Goal: Download file/media

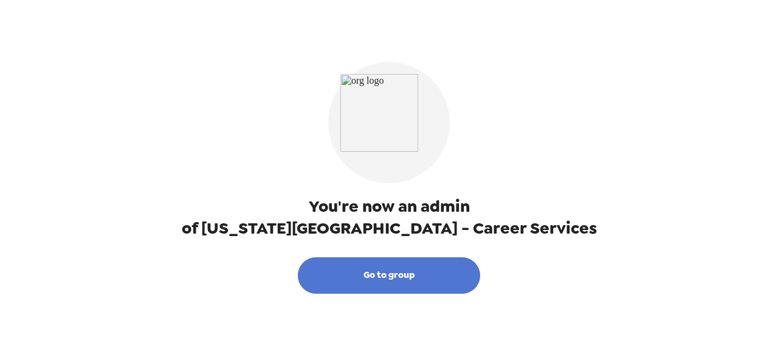
click at [436, 268] on button "Go to group" at bounding box center [389, 276] width 182 height 36
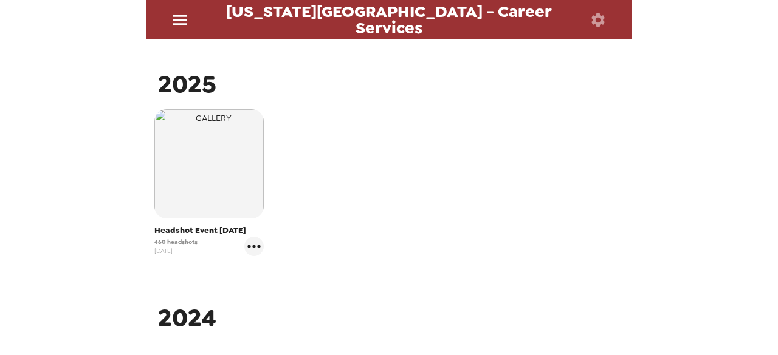
scroll to position [176, 0]
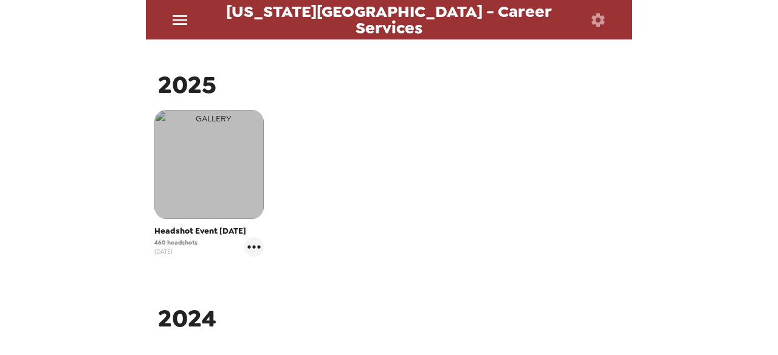
click at [216, 179] on img "button" at bounding box center [208, 164] width 109 height 109
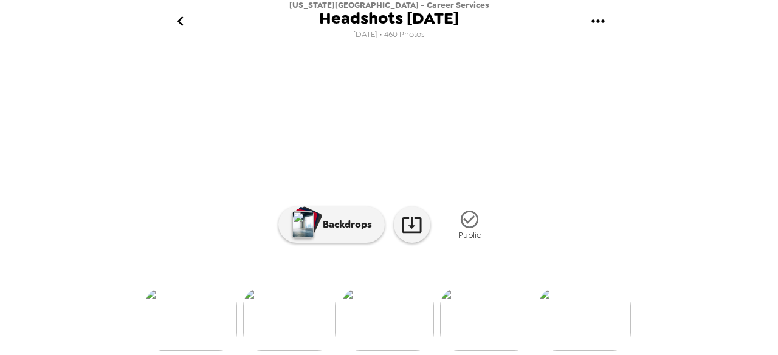
scroll to position [0, 298]
click at [404, 320] on img at bounding box center [386, 319] width 92 height 63
click at [374, 311] on img at bounding box center [381, 319] width 92 height 63
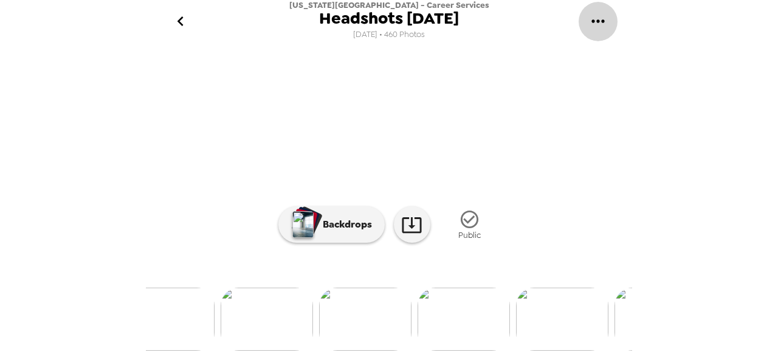
click at [587, 29] on button "gallery menu" at bounding box center [597, 21] width 39 height 39
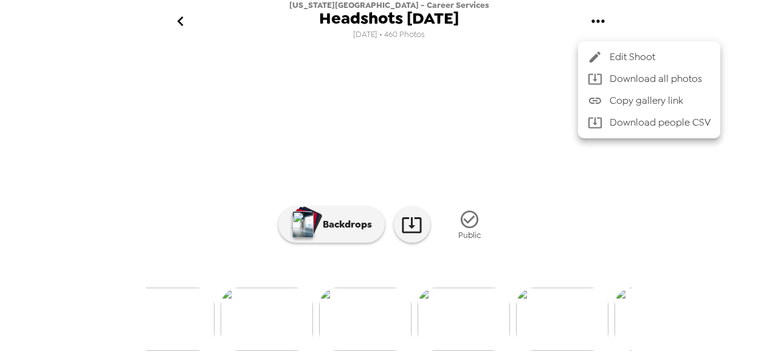
click at [689, 178] on div at bounding box center [389, 177] width 778 height 355
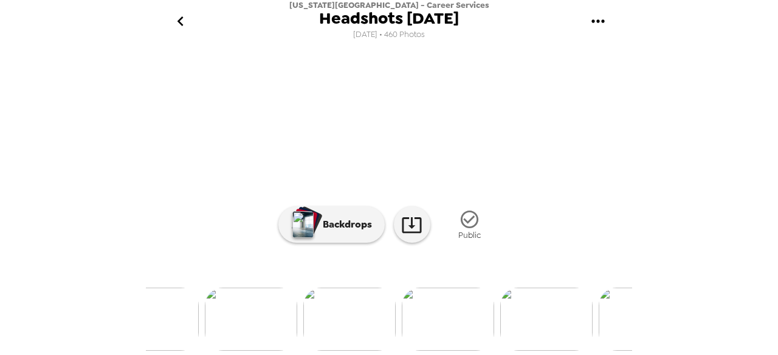
scroll to position [0, 2639]
click at [498, 332] on img at bounding box center [506, 319] width 92 height 63
click at [516, 297] on img at bounding box center [487, 319] width 92 height 63
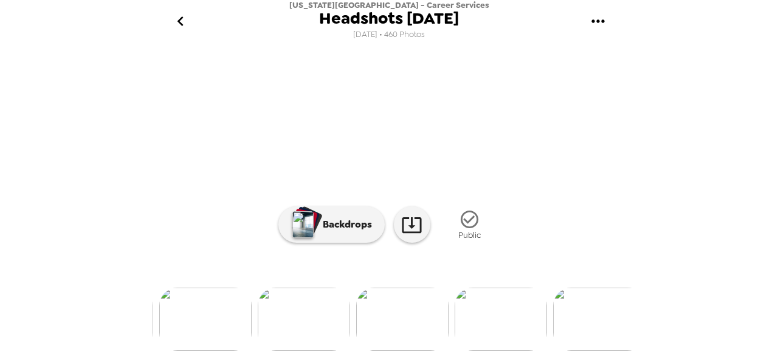
click at [422, 307] on img at bounding box center [402, 319] width 92 height 63
click at [547, 315] on img at bounding box center [578, 319] width 92 height 63
click at [529, 312] on img at bounding box center [523, 319] width 92 height 63
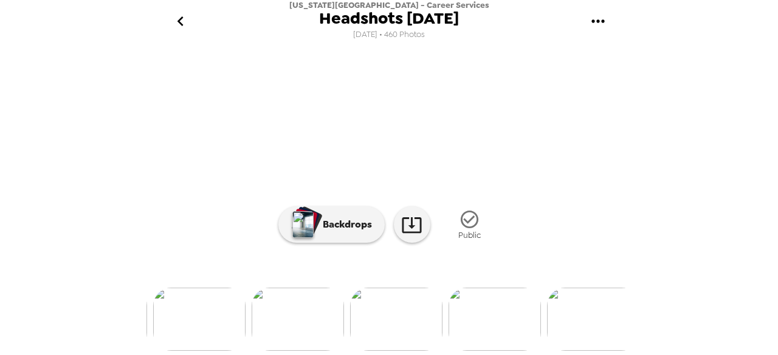
click at [566, 292] on img at bounding box center [593, 319] width 92 height 63
click at [499, 332] on img at bounding box center [490, 319] width 92 height 63
click at [526, 321] on img at bounding box center [543, 319] width 92 height 63
click at [552, 338] on img at bounding box center [554, 319] width 92 height 63
click at [561, 304] on img at bounding box center [569, 319] width 92 height 63
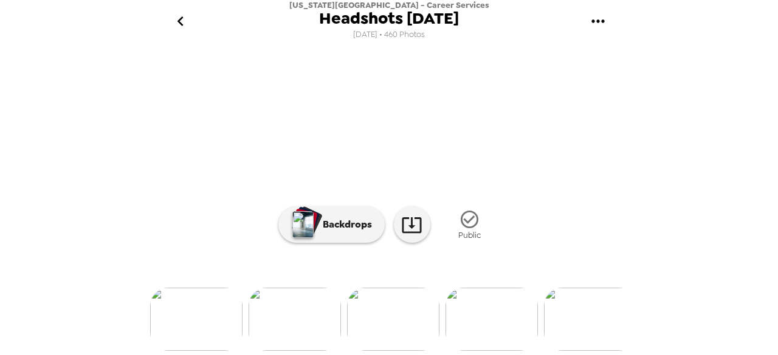
click at [501, 311] on img at bounding box center [491, 319] width 92 height 63
click at [504, 311] on img at bounding box center [490, 319] width 92 height 63
click at [468, 313] on div at bounding box center [389, 299] width 486 height 103
click at [572, 333] on img at bounding box center [589, 319] width 92 height 63
click at [520, 314] on img at bounding box center [532, 319] width 92 height 63
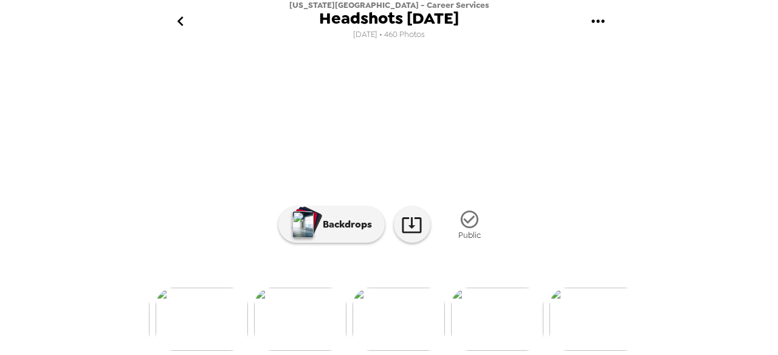
click at [568, 311] on img at bounding box center [595, 319] width 92 height 63
click at [552, 335] on img at bounding box center [589, 319] width 92 height 63
click at [505, 293] on img at bounding box center [491, 319] width 92 height 63
click at [510, 332] on img at bounding box center [491, 319] width 92 height 63
click at [468, 315] on img at bounding box center [462, 319] width 92 height 63
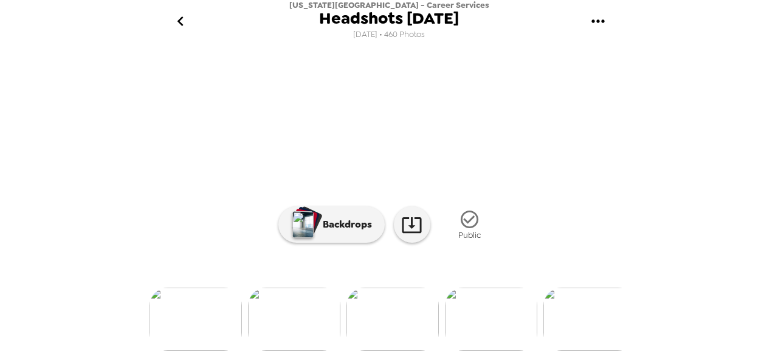
click at [532, 297] on img at bounding box center [491, 319] width 92 height 63
click at [474, 288] on img at bounding box center [493, 319] width 92 height 63
click at [521, 318] on img at bounding box center [491, 319] width 92 height 63
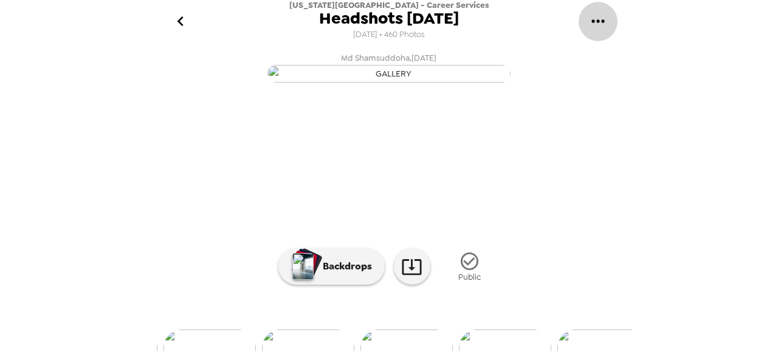
click at [591, 26] on icon "gallery menu" at bounding box center [597, 21] width 19 height 19
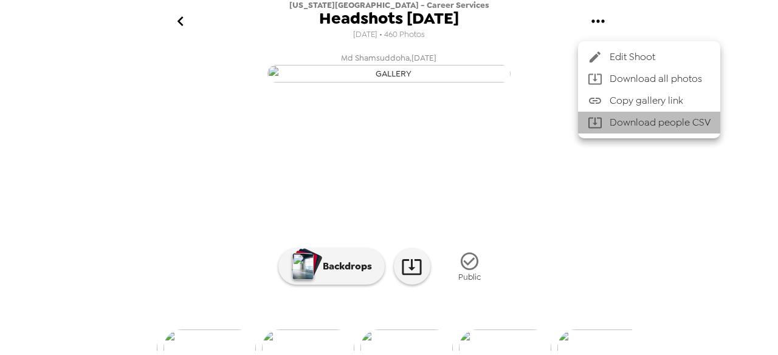
click at [614, 124] on li "Download people CSV" at bounding box center [649, 123] width 142 height 22
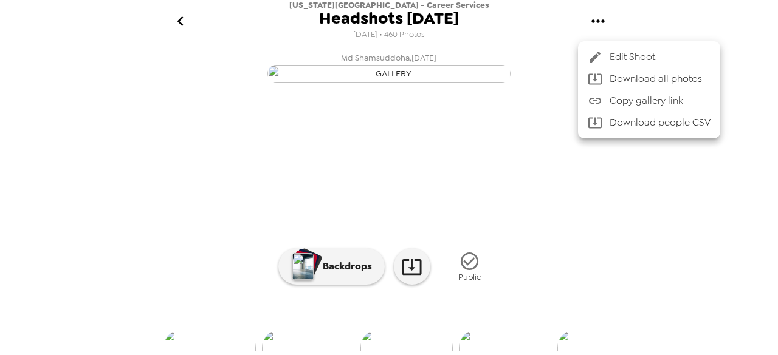
click at [717, 179] on div at bounding box center [389, 177] width 778 height 355
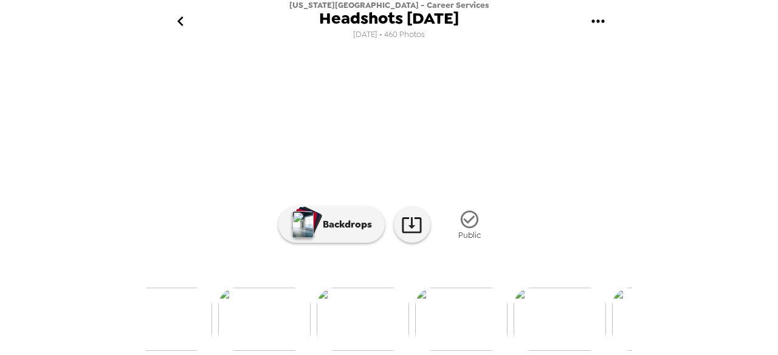
scroll to position [0, 29375]
click at [332, 317] on img at bounding box center [346, 319] width 92 height 63
click at [330, 318] on img at bounding box center [329, 319] width 92 height 63
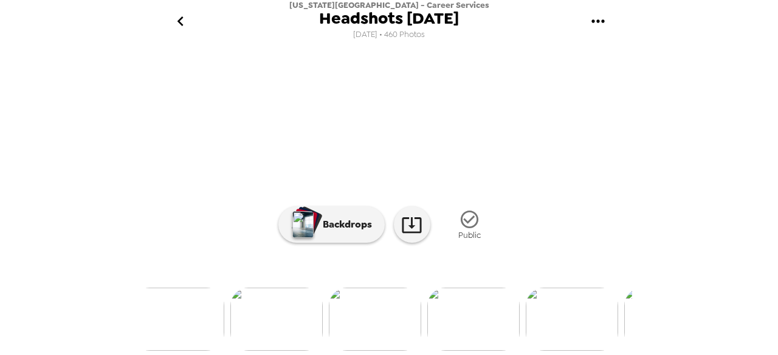
click at [384, 293] on img at bounding box center [375, 319] width 92 height 63
click at [228, 326] on img at bounding box center [219, 319] width 92 height 63
click at [337, 325] on img at bounding box center [315, 319] width 92 height 63
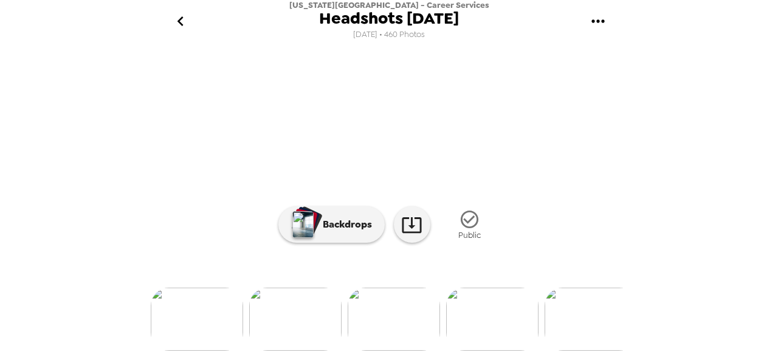
scroll to position [179, 0]
click at [489, 315] on img at bounding box center [492, 319] width 92 height 63
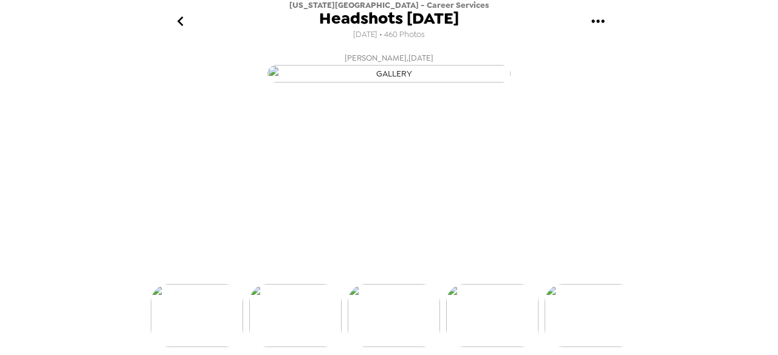
scroll to position [134, 0]
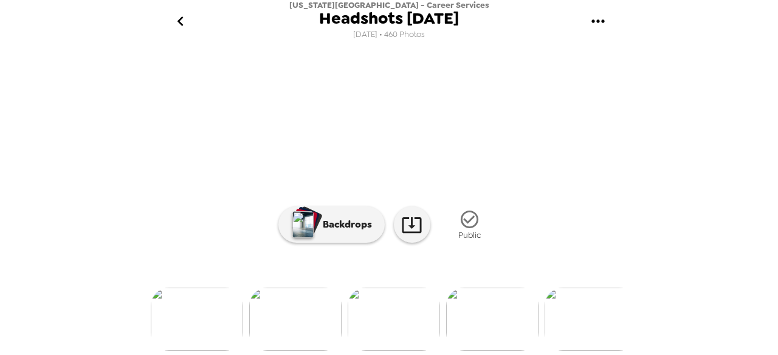
click at [486, 351] on img at bounding box center [492, 319] width 92 height 63
click at [468, 317] on img at bounding box center [448, 319] width 92 height 63
click at [422, 298] on img at bounding box center [404, 319] width 92 height 63
click at [408, 220] on icon at bounding box center [411, 224] width 21 height 21
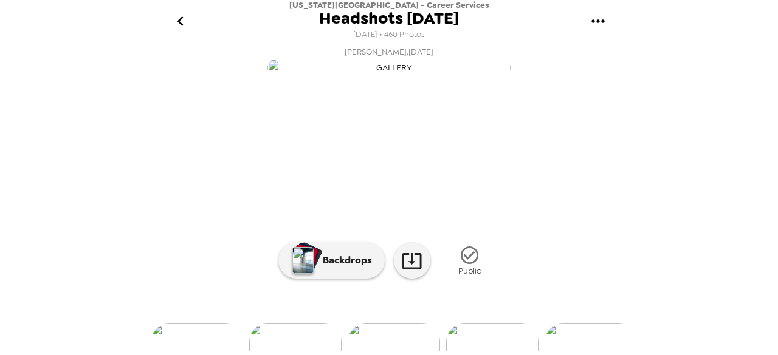
scroll to position [0, 0]
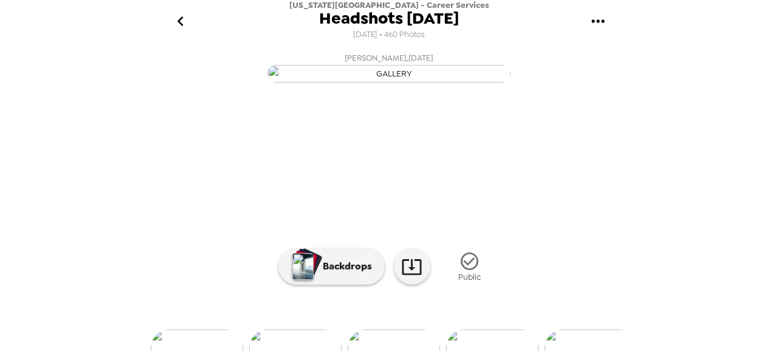
click at [732, 103] on div "Washington State University - Career Services Headshots 9/4/25 8/20/2025 • 460 …" at bounding box center [389, 177] width 778 height 355
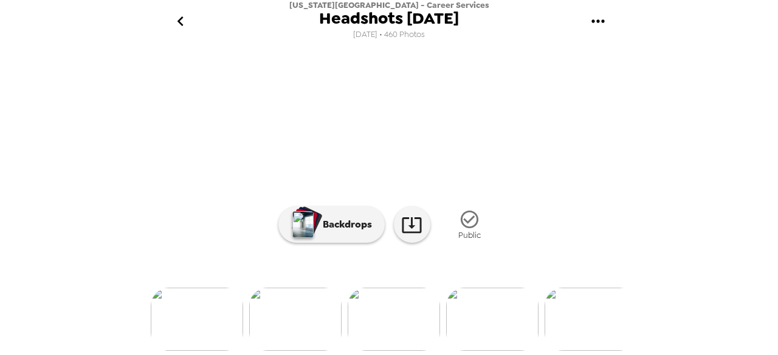
scroll to position [140, 0]
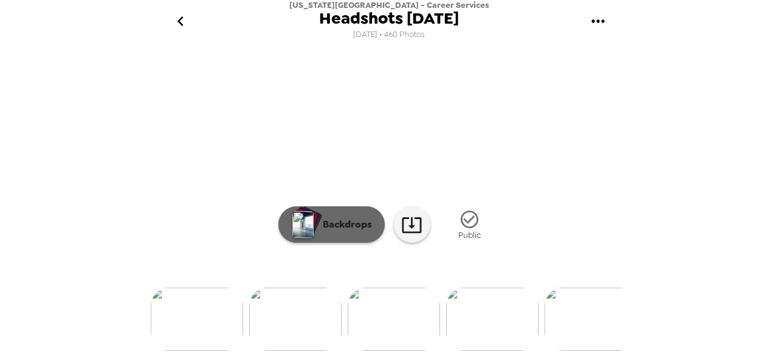
click at [338, 243] on button "Backdrops" at bounding box center [331, 225] width 106 height 36
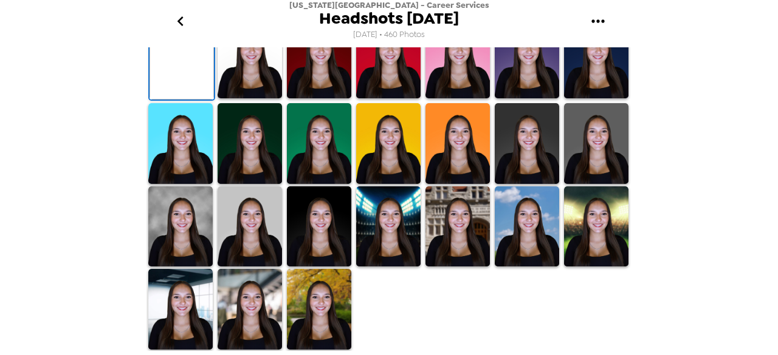
scroll to position [309, 0]
click at [574, 99] on img at bounding box center [596, 58] width 64 height 81
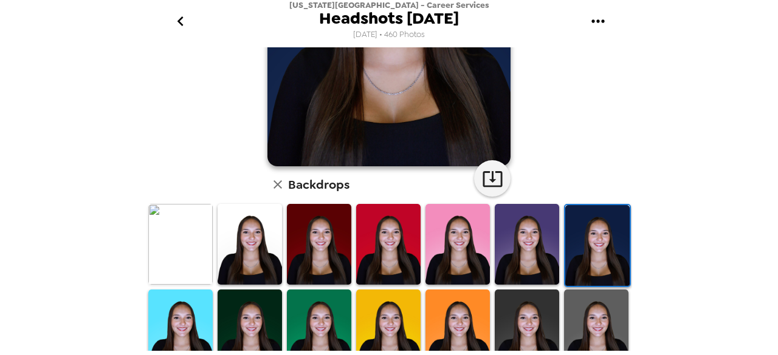
scroll to position [217, 0]
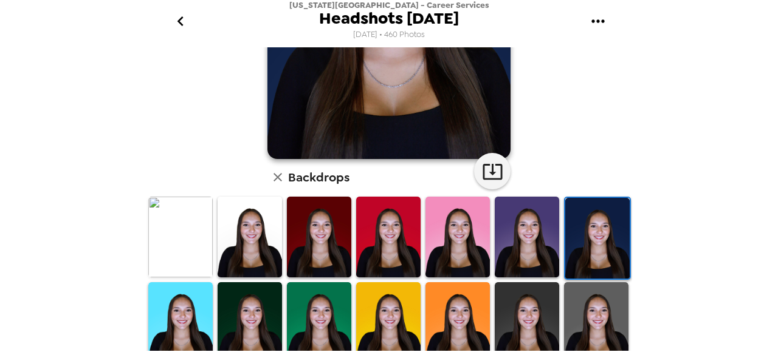
click at [249, 224] on img at bounding box center [250, 237] width 64 height 81
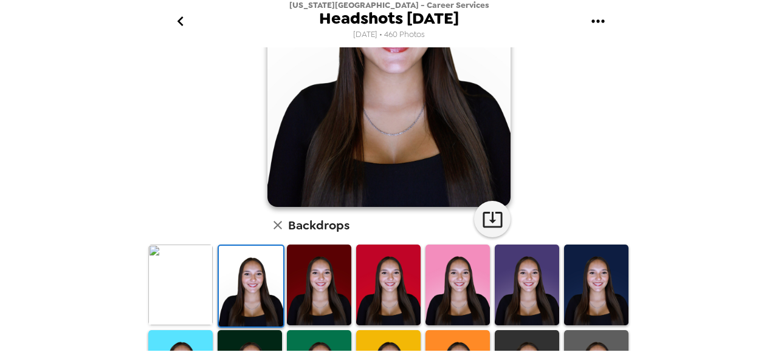
scroll to position [171, 0]
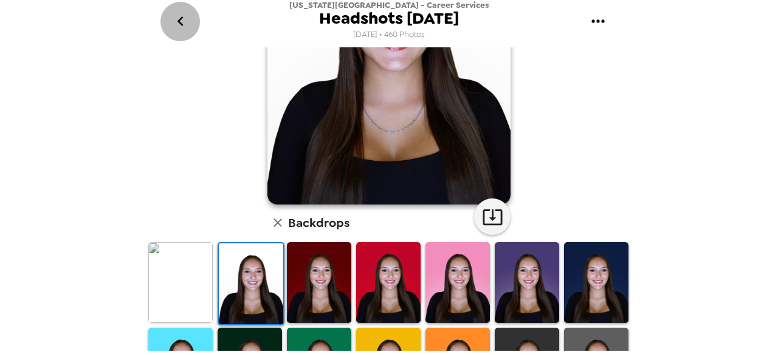
click at [184, 22] on icon "go back" at bounding box center [180, 21] width 19 height 19
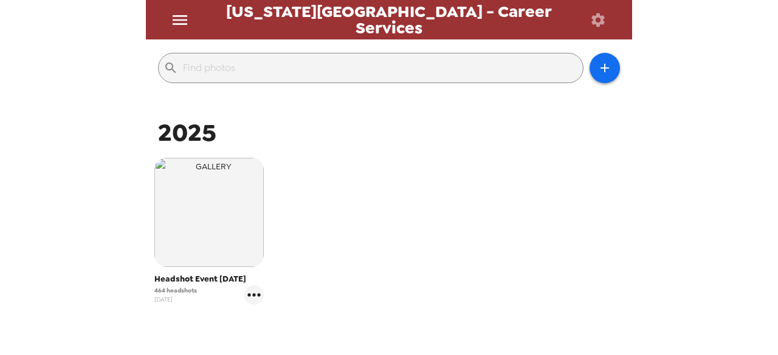
scroll to position [117, 0]
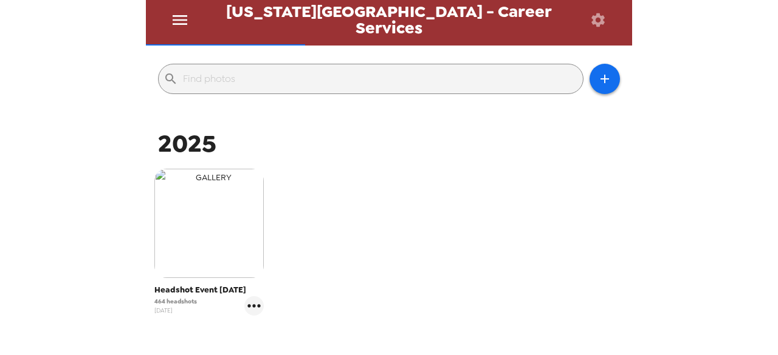
click at [231, 213] on img "button" at bounding box center [208, 223] width 109 height 109
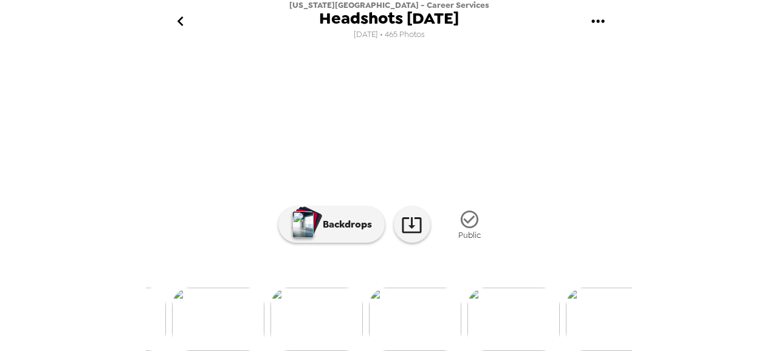
scroll to position [0, 34229]
click at [389, 313] on img at bounding box center [414, 319] width 92 height 63
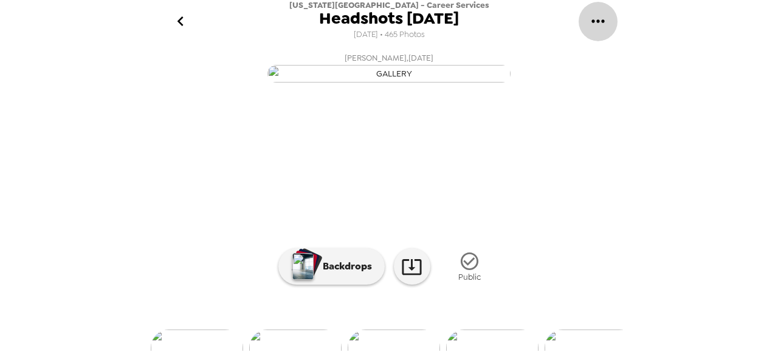
click at [592, 18] on icon "gallery menu" at bounding box center [597, 21] width 19 height 19
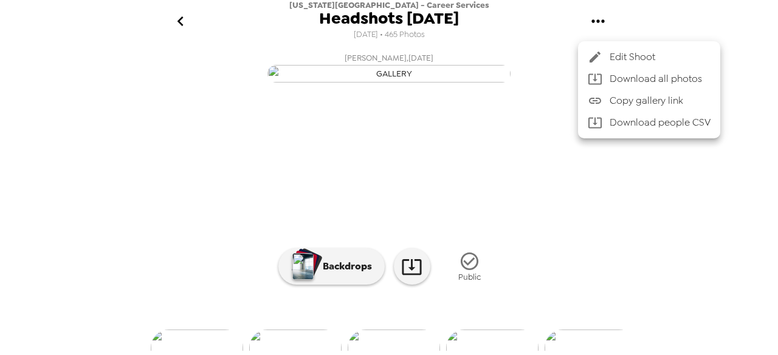
click at [593, 168] on div at bounding box center [389, 177] width 778 height 355
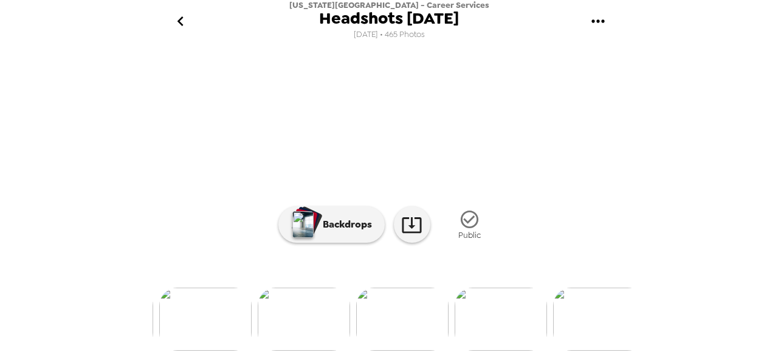
scroll to position [0, 33255]
click at [509, 321] on img at bounding box center [502, 319] width 92 height 63
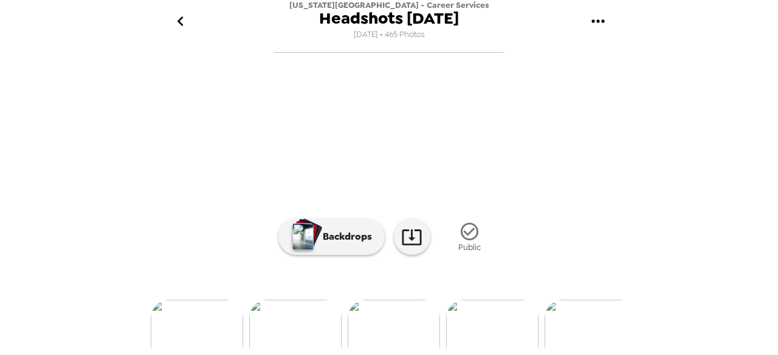
scroll to position [0, 0]
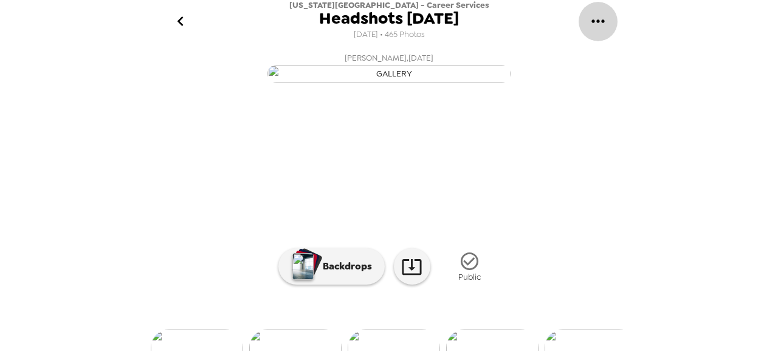
click at [583, 19] on button "gallery menu" at bounding box center [597, 21] width 39 height 39
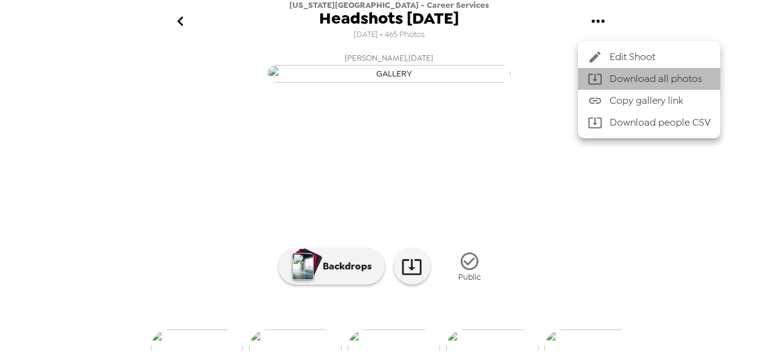
click at [626, 74] on span "Download all photos" at bounding box center [659, 79] width 101 height 15
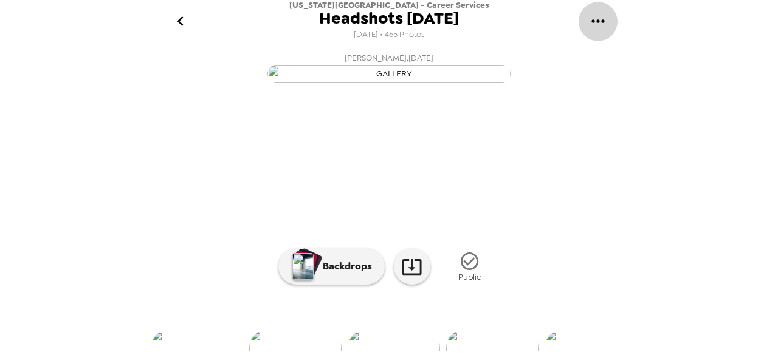
click at [602, 29] on icon "gallery menu" at bounding box center [597, 21] width 19 height 19
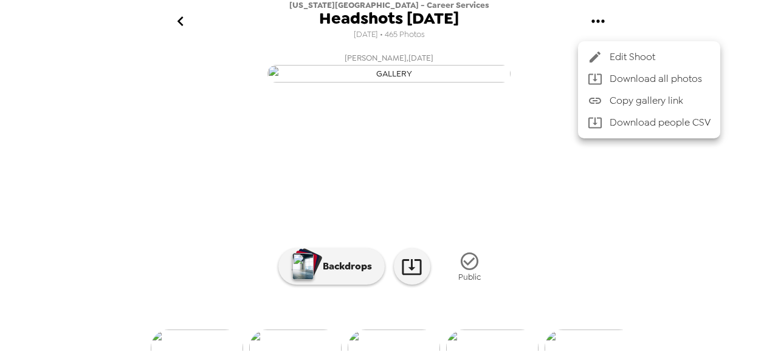
click at [512, 91] on div at bounding box center [389, 177] width 778 height 355
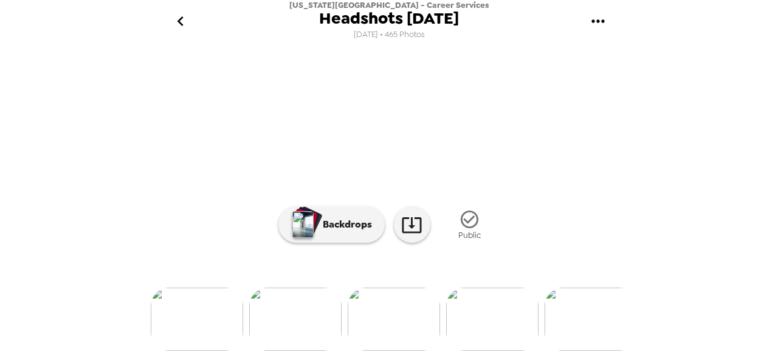
scroll to position [179, 0]
click at [402, 224] on icon at bounding box center [411, 224] width 21 height 21
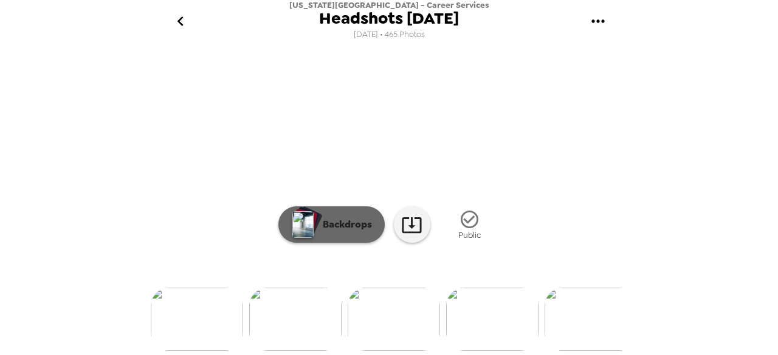
click at [348, 218] on p "Backdrops" at bounding box center [344, 225] width 55 height 15
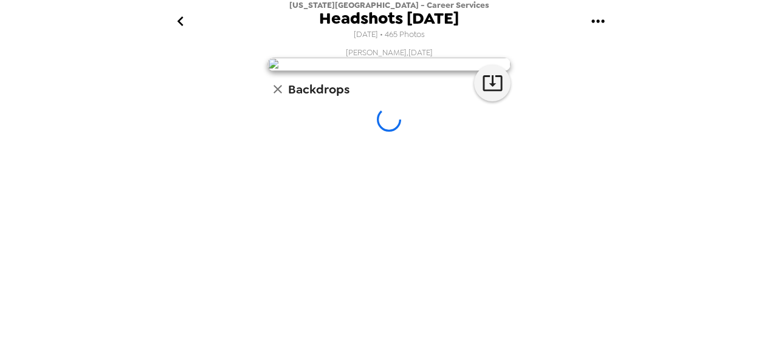
scroll to position [103, 0]
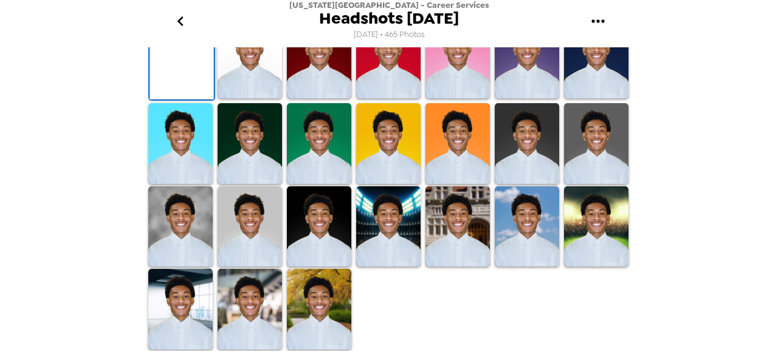
click at [165, 227] on img at bounding box center [180, 227] width 64 height 80
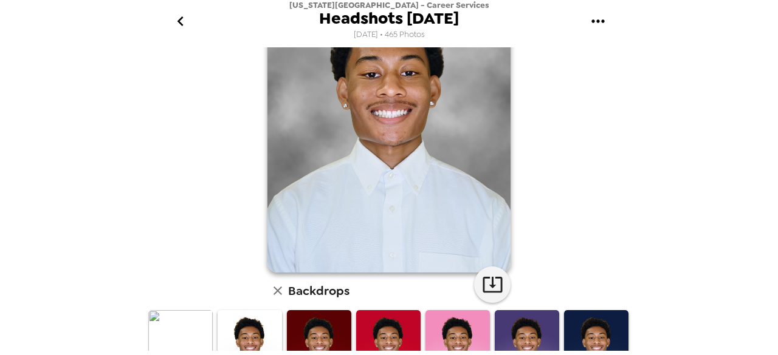
scroll to position [92, 0]
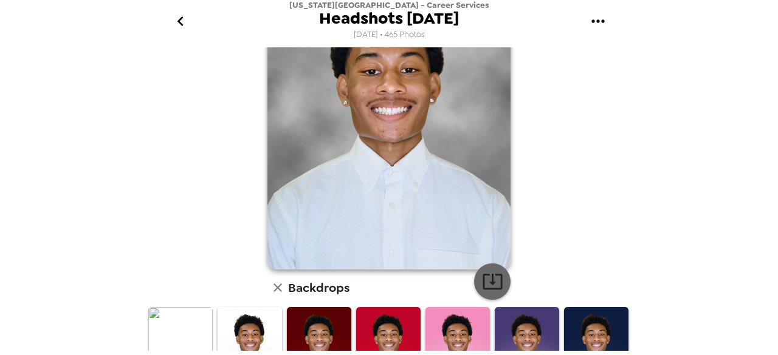
click at [491, 292] on icon "button" at bounding box center [492, 281] width 21 height 21
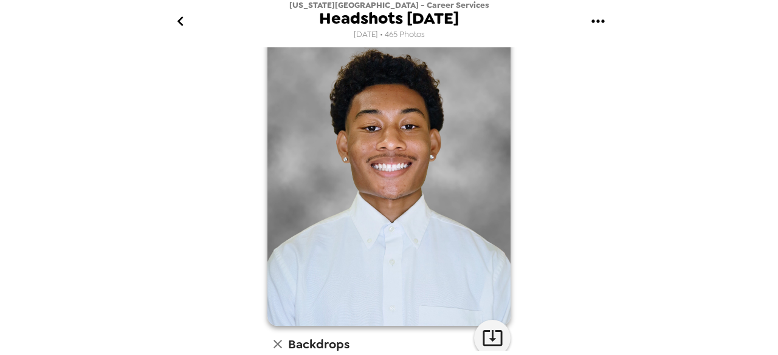
scroll to position [0, 0]
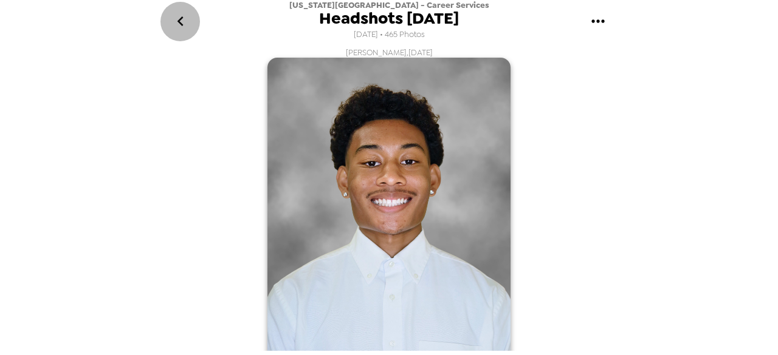
click at [179, 29] on icon "go back" at bounding box center [180, 21] width 19 height 19
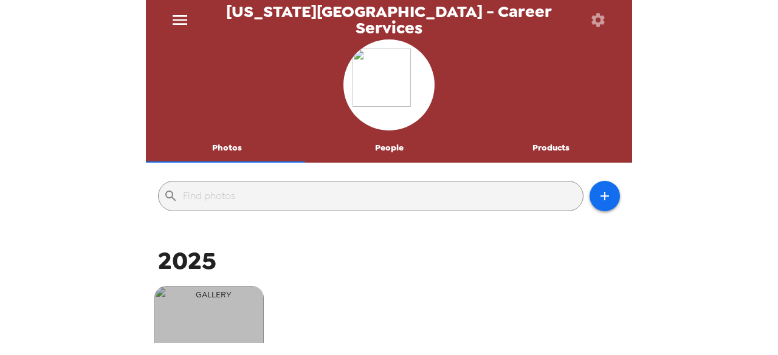
click at [180, 301] on img "button" at bounding box center [208, 340] width 109 height 109
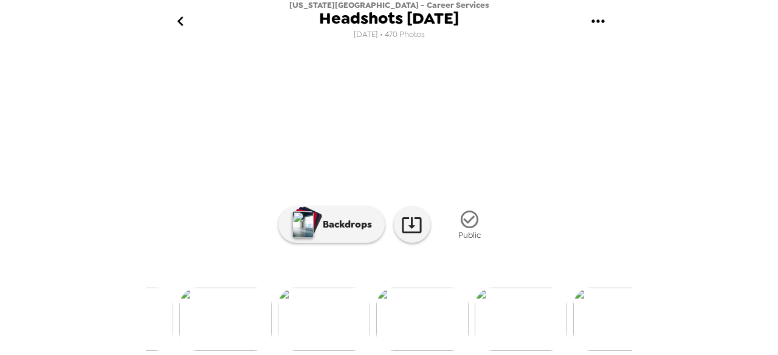
scroll to position [0, 23452]
click at [776, 269] on div "[US_STATE][GEOGRAPHIC_DATA] - Career Services Headshots [DATE] [DATE] • 470 Pho…" at bounding box center [389, 177] width 778 height 355
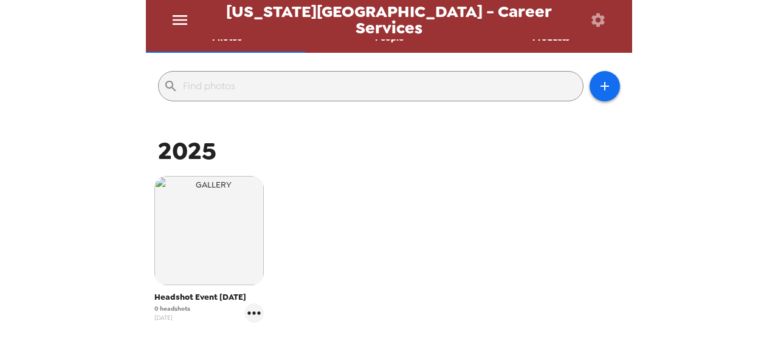
scroll to position [115, 0]
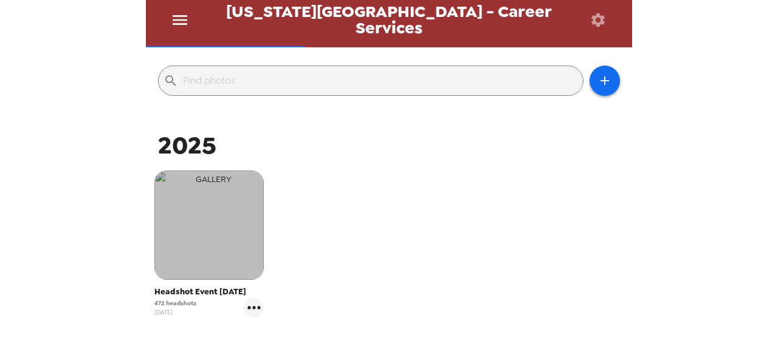
click at [199, 234] on img "button" at bounding box center [208, 225] width 109 height 109
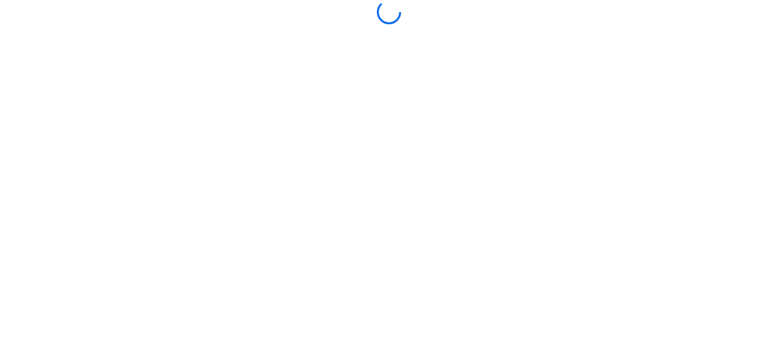
click at [193, 182] on body at bounding box center [389, 177] width 778 height 355
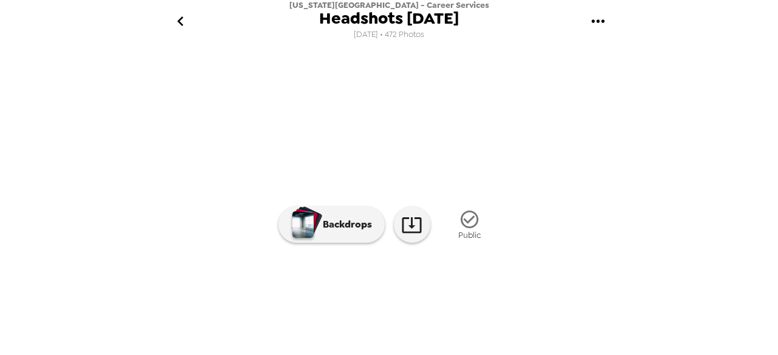
scroll to position [179, 0]
click at [499, 323] on img at bounding box center [487, 319] width 92 height 63
click at [183, 32] on button "go back" at bounding box center [179, 21] width 39 height 39
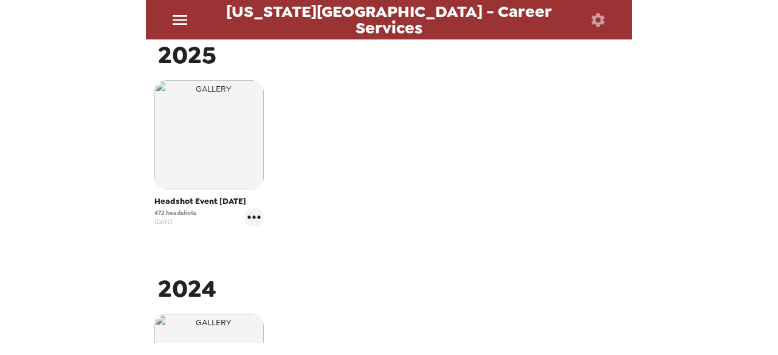
scroll to position [210, 0]
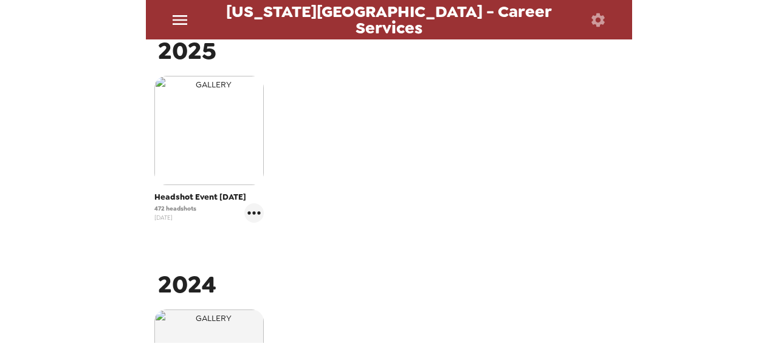
click at [190, 157] on img "button" at bounding box center [208, 130] width 109 height 109
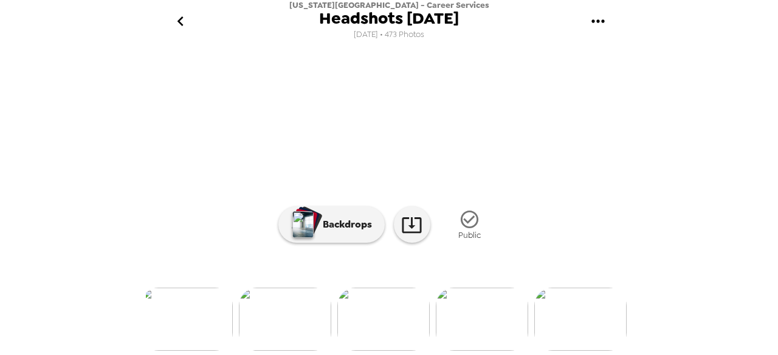
scroll to position [0, 204]
click at [590, 290] on img at bounding box center [578, 319] width 92 height 63
click at [540, 335] on img at bounding box center [537, 319] width 92 height 63
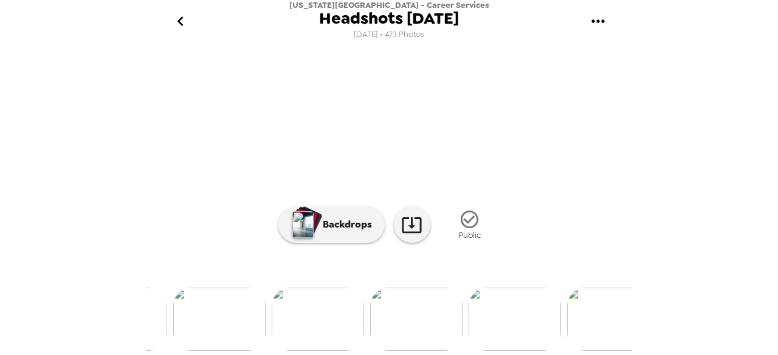
click at [410, 315] on img at bounding box center [416, 319] width 92 height 63
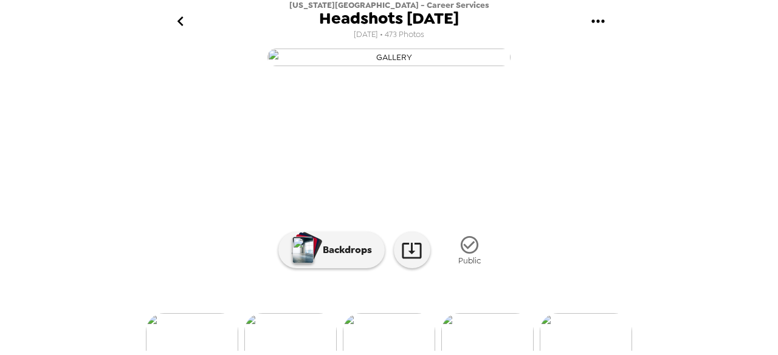
scroll to position [18, 0]
click at [181, 27] on icon "go back" at bounding box center [180, 21] width 19 height 19
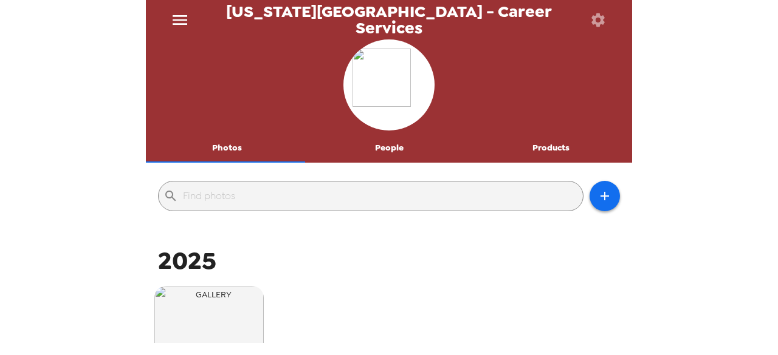
scroll to position [213, 0]
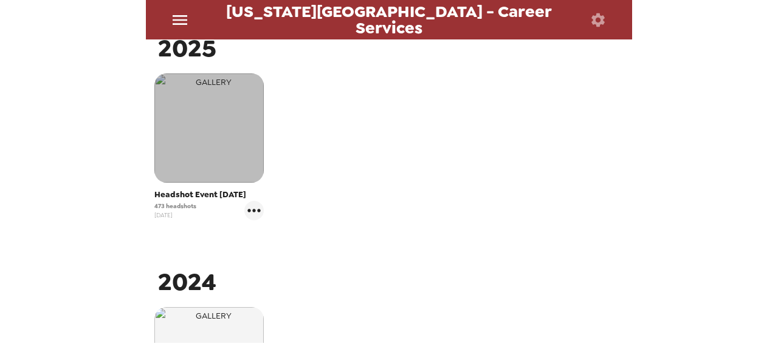
click at [223, 151] on img "button" at bounding box center [208, 128] width 109 height 109
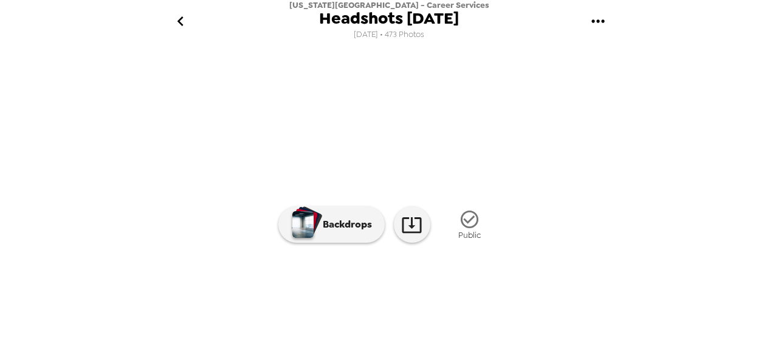
scroll to position [77, 0]
